Goal: Obtain resource: Download file/media

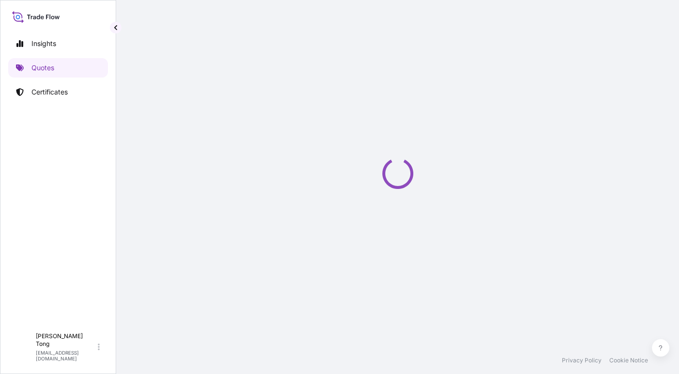
select select "STORAGE"
select select "27"
select select "Storage"
select select "Yes"
select select "[GEOGRAPHIC_DATA]"
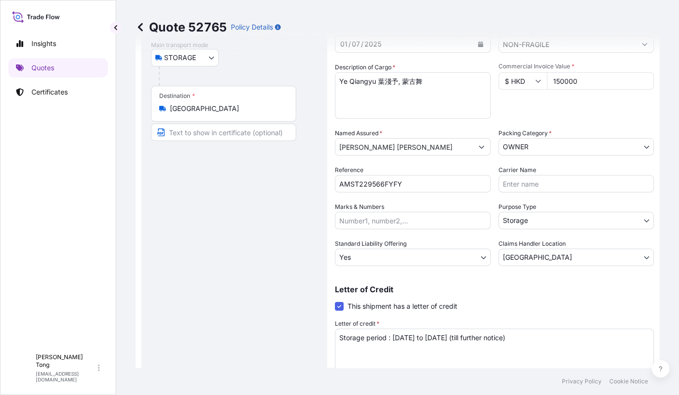
scroll to position [121, 0]
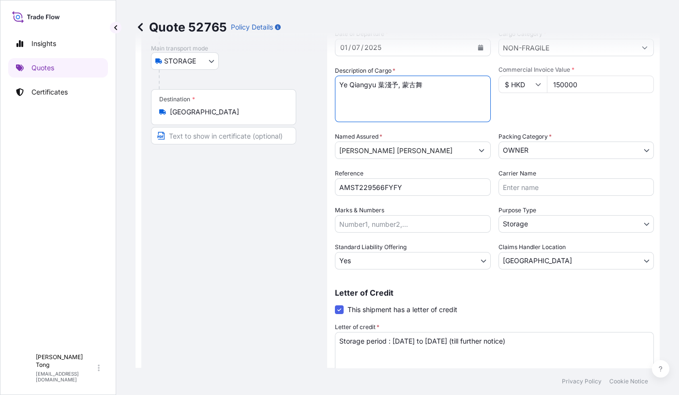
drag, startPoint x: 423, startPoint y: 85, endPoint x: 403, endPoint y: 86, distance: 19.4
click at [403, 86] on textarea "Ye Qiangyu 葉淺予, 蒙古舞" at bounding box center [413, 99] width 156 height 46
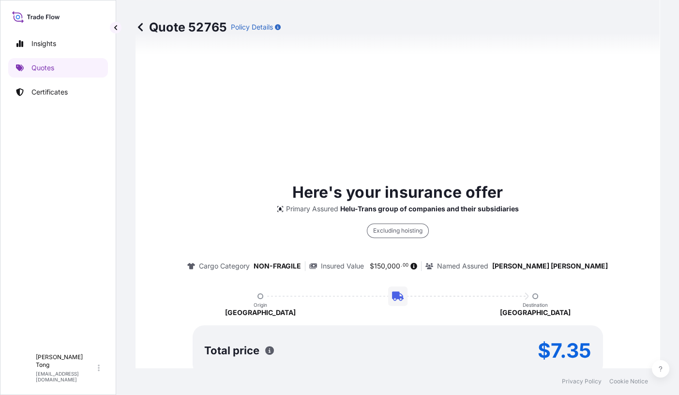
scroll to position [750, 0]
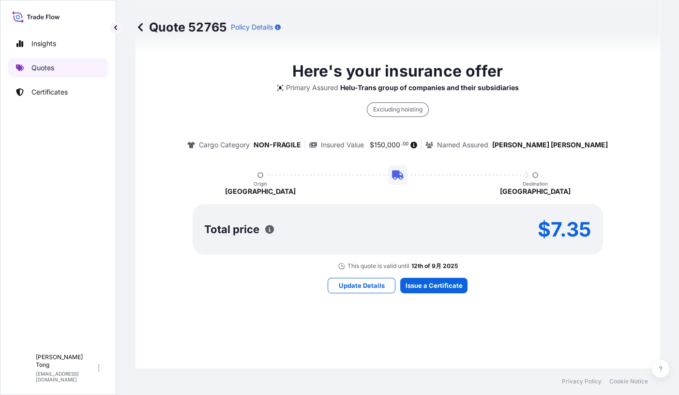
click at [36, 67] on p "Quotes" at bounding box center [42, 68] width 23 height 10
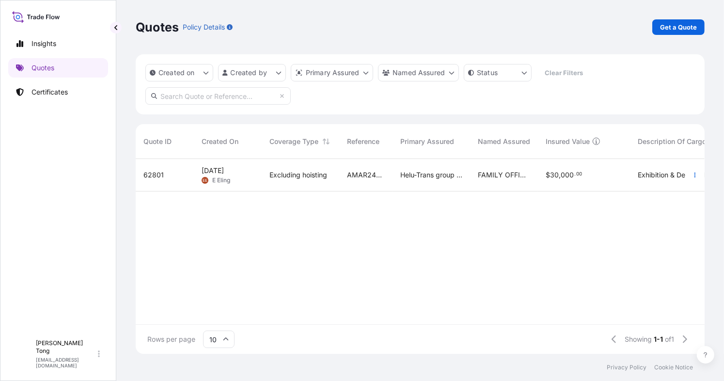
scroll to position [190, 559]
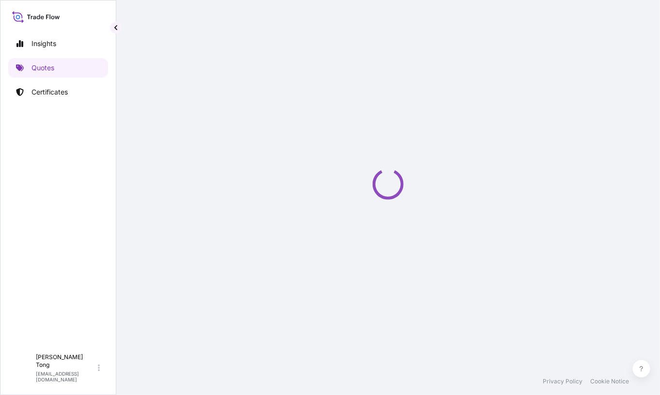
select select "STORAGE"
select select "27"
select select "Storage"
select select "Yes"
select select "[GEOGRAPHIC_DATA]"
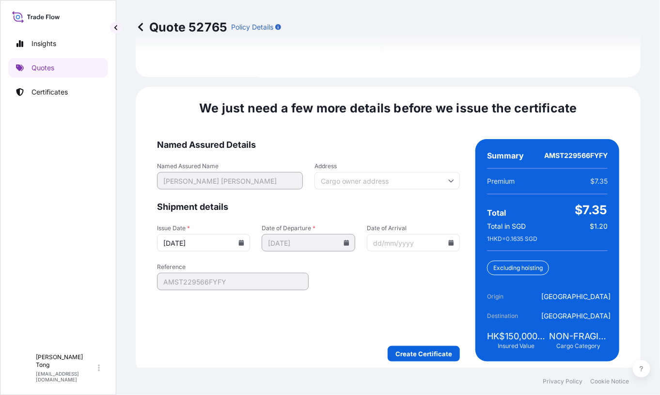
scroll to position [1526, 0]
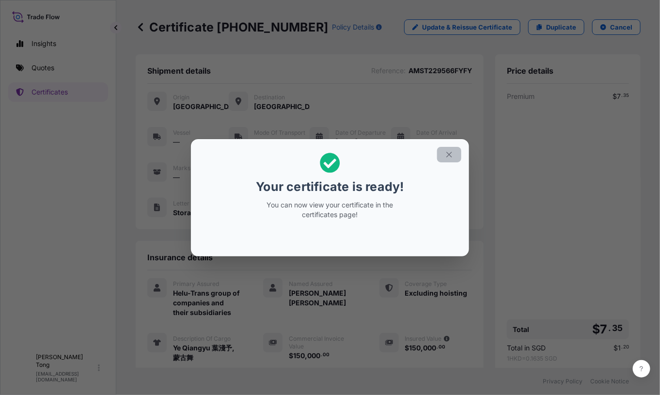
click at [449, 154] on icon "button" at bounding box center [449, 154] width 9 height 9
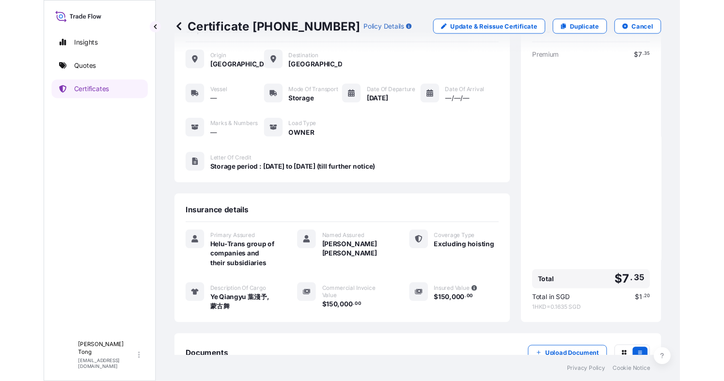
scroll to position [108, 0]
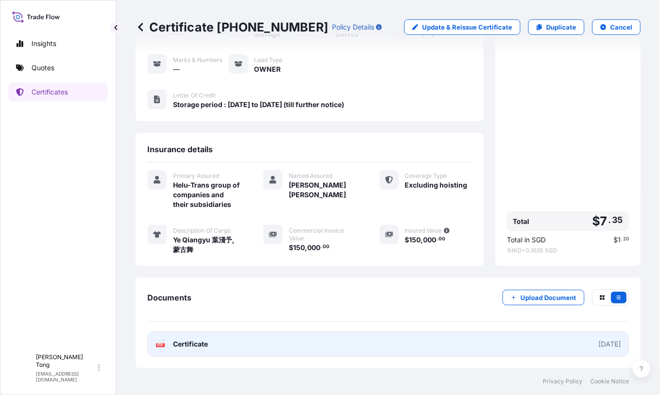
click at [188, 348] on link "PDF Certificate 2025-08-13" at bounding box center [387, 343] width 481 height 25
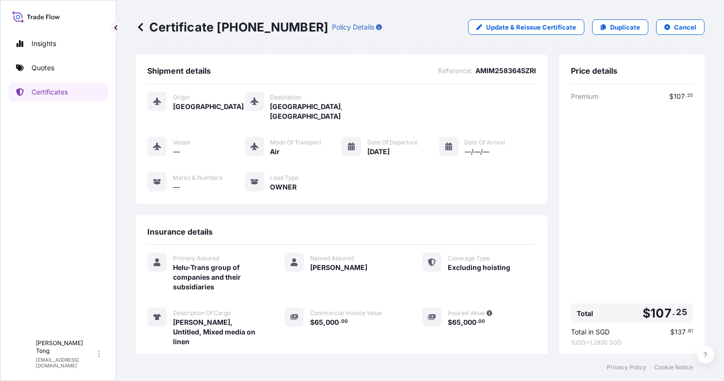
scroll to position [87, 0]
